Goal: Information Seeking & Learning: Learn about a topic

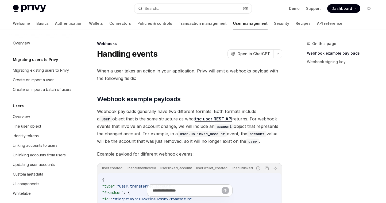
scroll to position [412, 0]
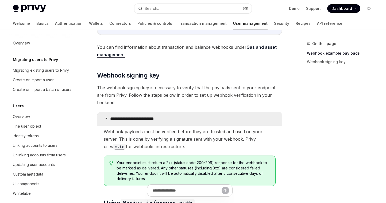
type textarea "*"
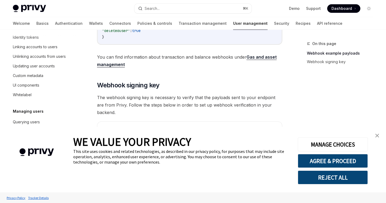
scroll to position [356, 0]
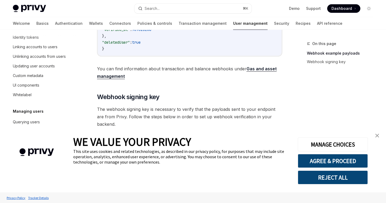
drag, startPoint x: 379, startPoint y: 135, endPoint x: 352, endPoint y: 137, distance: 27.0
click at [379, 135] on link "close banner" at bounding box center [376, 136] width 11 height 11
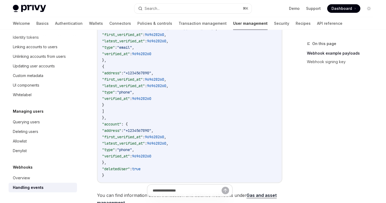
scroll to position [228, 0]
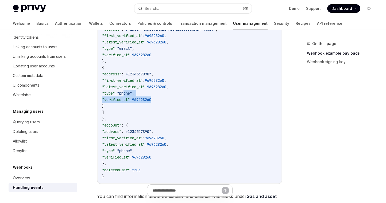
drag, startPoint x: 146, startPoint y: 100, endPoint x: 215, endPoint y: 106, distance: 70.0
click at [184, 104] on code "{ "type" : "user.transferred_account" , "fromUser" : { "id" : "did:privy:clu2ws…" at bounding box center [189, 64] width 175 height 231
click at [228, 107] on code "{ "type" : "user.transferred_account" , "fromUser" : { "id" : "did:privy:clu2ws…" at bounding box center [189, 64] width 175 height 231
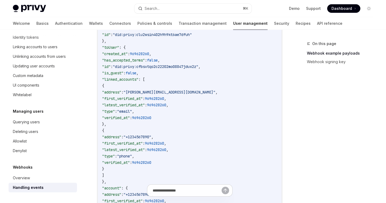
scroll to position [163, 0]
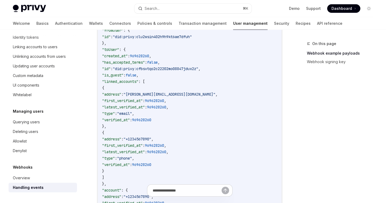
drag, startPoint x: 147, startPoint y: 101, endPoint x: 198, endPoint y: 109, distance: 51.1
click at [170, 104] on code "{ "type" : "user.transferred_account" , "fromUser" : { "id" : "did:privy:clu2ws…" at bounding box center [189, 129] width 175 height 231
click at [203, 110] on code "{ "type" : "user.transferred_account" , "fromUser" : { "id" : "did:privy:clu2ws…" at bounding box center [189, 129] width 175 height 231
click at [145, 107] on span ""latest_verified_at"" at bounding box center [123, 107] width 43 height 5
drag, startPoint x: 125, startPoint y: 106, endPoint x: 195, endPoint y: 113, distance: 70.8
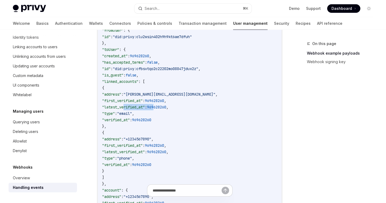
click at [184, 109] on code "{ "type" : "user.transferred_account" , "fromUser" : { "id" : "did:privy:clu2ws…" at bounding box center [189, 129] width 175 height 231
drag, startPoint x: 217, startPoint y: 115, endPoint x: 203, endPoint y: 114, distance: 14.0
click at [217, 115] on code "{ "type" : "user.transferred_account" , "fromUser" : { "id" : "did:privy:clu2ws…" at bounding box center [189, 129] width 175 height 231
drag, startPoint x: 198, startPoint y: 110, endPoint x: 125, endPoint y: 112, distance: 73.5
click at [141, 105] on code "{ "type" : "user.transferred_account" , "fromUser" : { "id" : "did:privy:clu2ws…" at bounding box center [189, 129] width 175 height 231
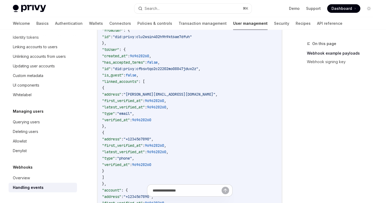
drag, startPoint x: 118, startPoint y: 114, endPoint x: 121, endPoint y: 103, distance: 11.2
click at [115, 114] on span ""type"" at bounding box center [108, 113] width 13 height 5
drag, startPoint x: 135, startPoint y: 104, endPoint x: 229, endPoint y: 110, distance: 94.5
click at [185, 106] on code "{ "type" : "user.transferred_account" , "fromUser" : { "id" : "did:privy:clu2ws…" at bounding box center [189, 129] width 175 height 231
click at [229, 110] on code "{ "type" : "user.transferred_account" , "fromUser" : { "id" : "did:privy:clu2ws…" at bounding box center [189, 129] width 175 height 231
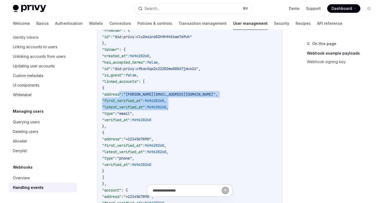
drag, startPoint x: 202, startPoint y: 110, endPoint x: 120, endPoint y: 98, distance: 83.6
click at [120, 98] on code "{ "type" : "user.transferred_account" , "fromUser" : { "id" : "did:privy:clu2ws…" at bounding box center [189, 129] width 175 height 231
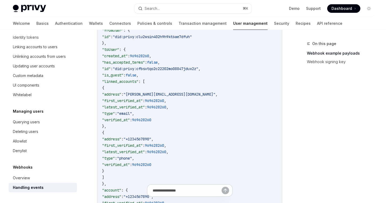
click at [202, 119] on code "{ "type" : "user.transferred_account" , "fromUser" : { "id" : "did:privy:clu2ws…" at bounding box center [189, 129] width 175 height 231
